Goal: Task Accomplishment & Management: Manage account settings

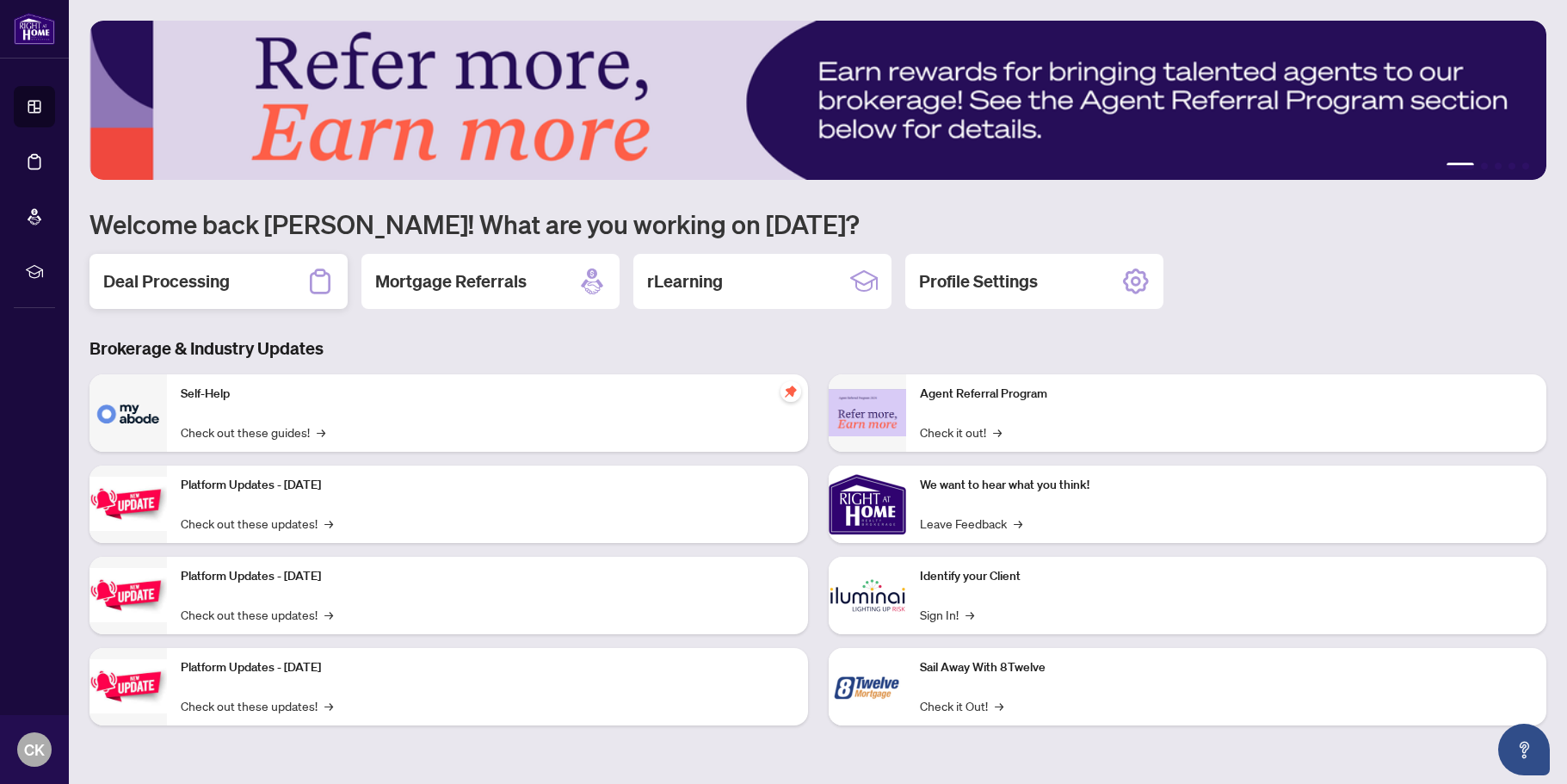
click at [187, 284] on h2 "Deal Processing" at bounding box center [167, 281] width 127 height 24
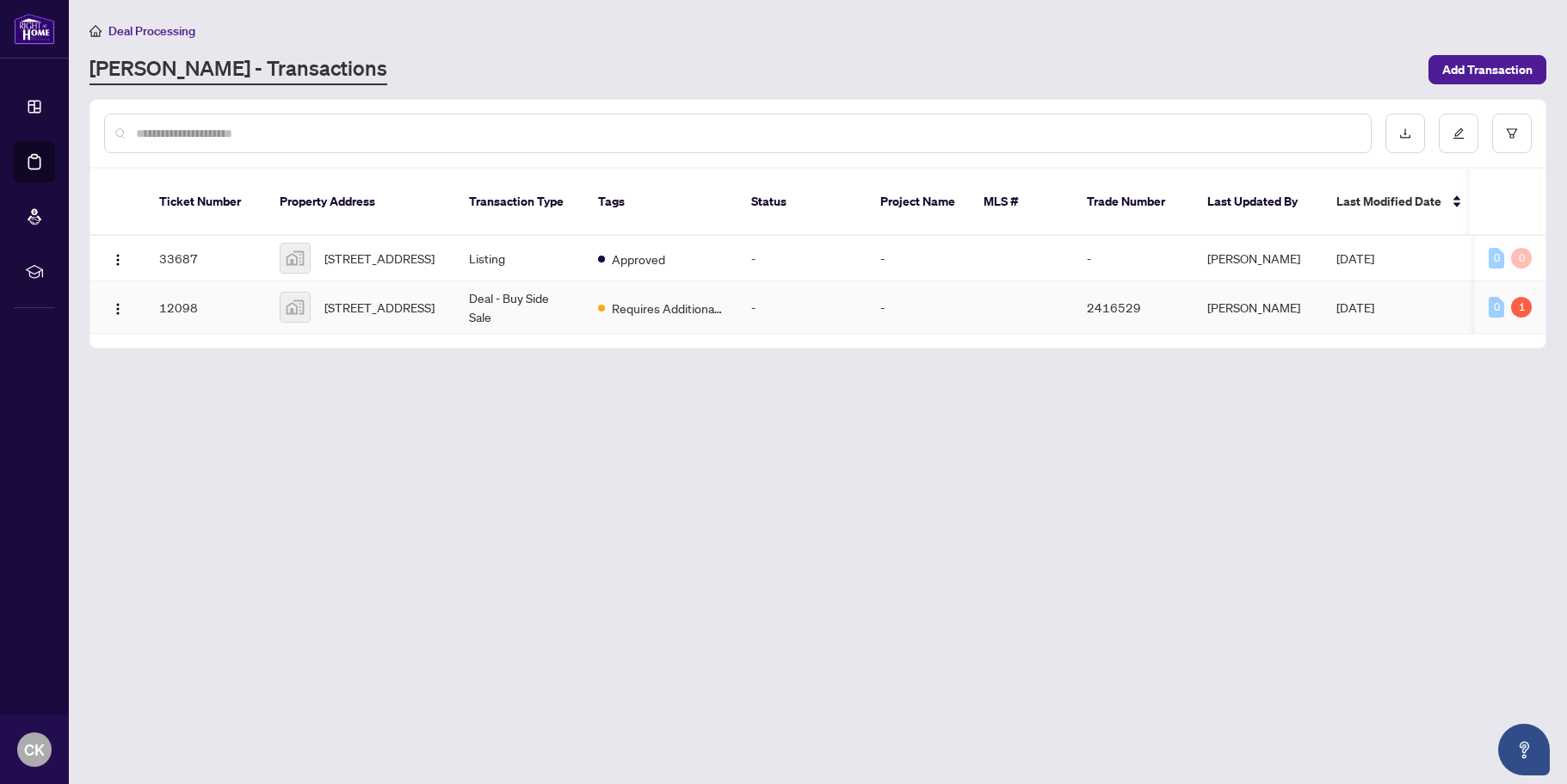
click at [185, 291] on td "12098" at bounding box center [205, 306] width 120 height 52
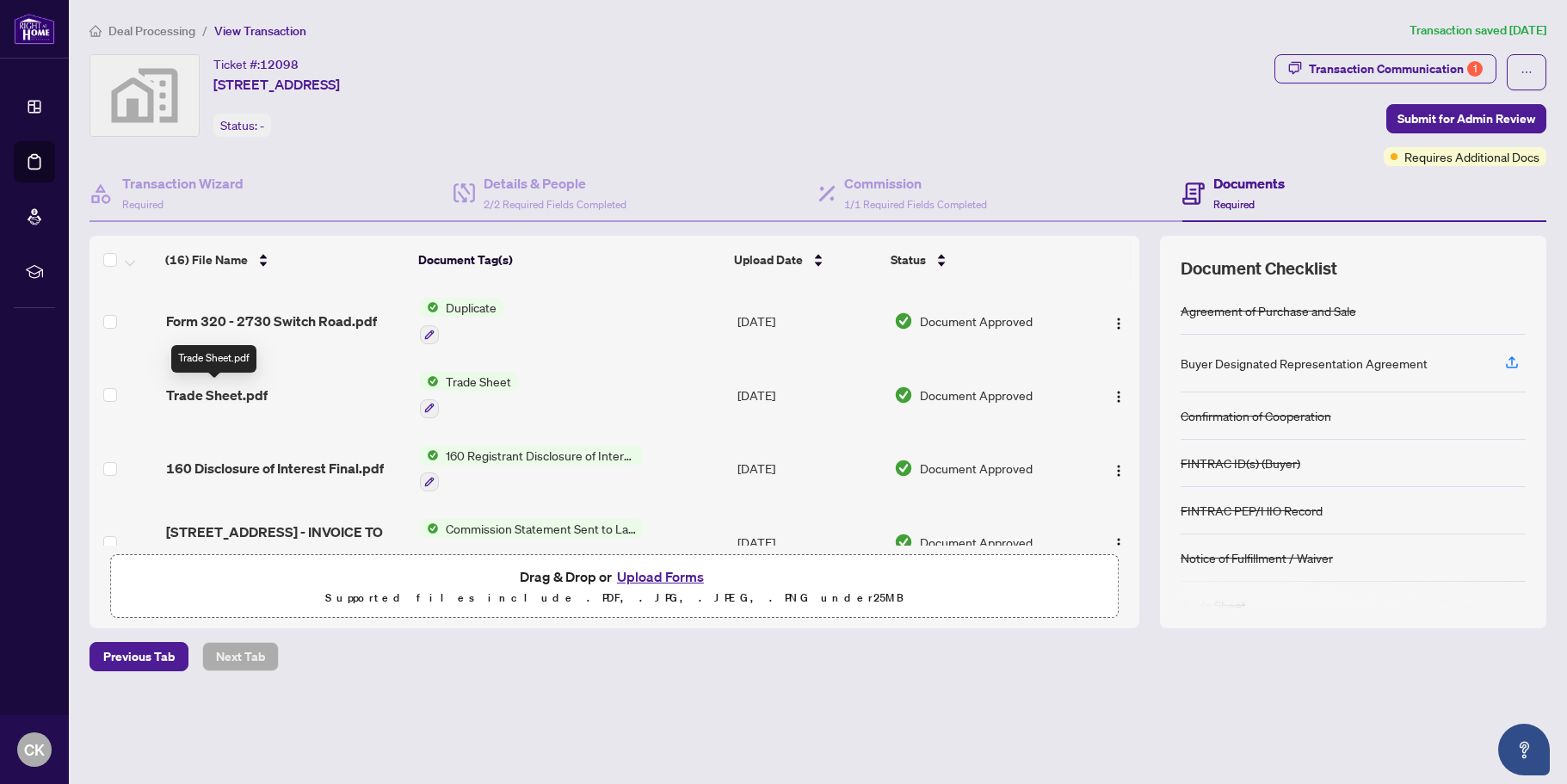
click at [202, 387] on span "Trade Sheet.pdf" at bounding box center [217, 395] width 101 height 21
